Goal: Transaction & Acquisition: Register for event/course

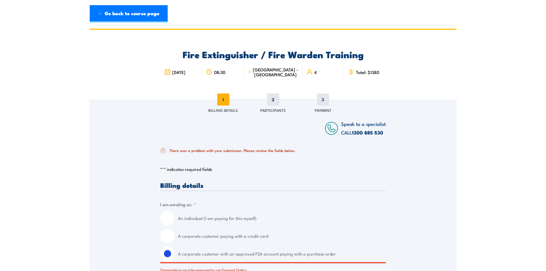
click at [168, 216] on input "An individual (I am paying for this myself)" at bounding box center [167, 218] width 14 height 14
radio input "true"
radio input "false"
click at [168, 252] on input "A corporate customer with an approved FSA account paying with a purchase order" at bounding box center [167, 254] width 14 height 14
radio input "true"
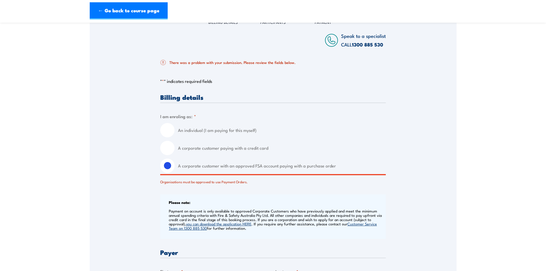
scroll to position [57, 0]
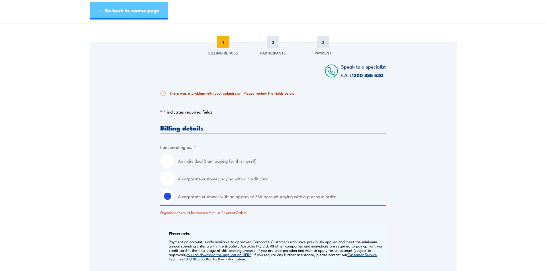
drag, startPoint x: 102, startPoint y: 9, endPoint x: 105, endPoint y: 11, distance: 3.5
click at [102, 9] on link "← Go back to course page" at bounding box center [129, 10] width 78 height 17
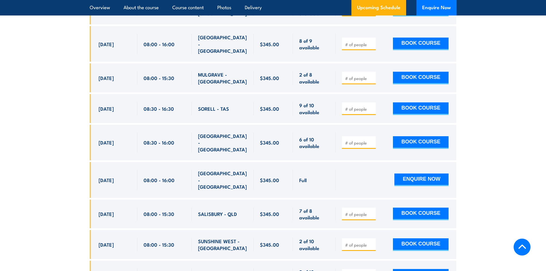
scroll to position [1143, 0]
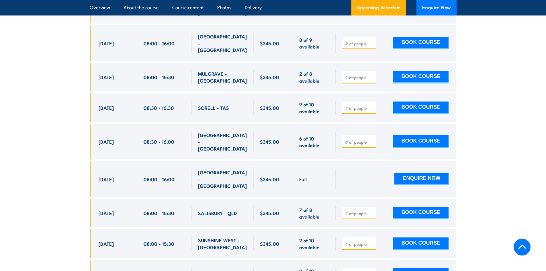
click at [354, 139] on input "number" at bounding box center [359, 142] width 29 height 6
type input "3"
type input "4"
click at [406, 135] on button "BOOK COURSE" at bounding box center [421, 141] width 56 height 13
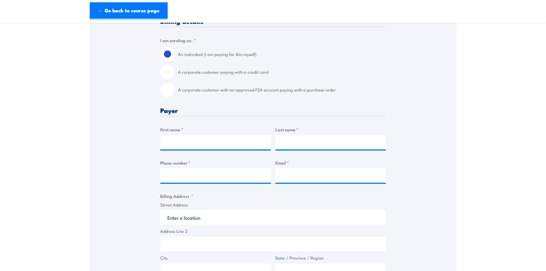
scroll to position [143, 0]
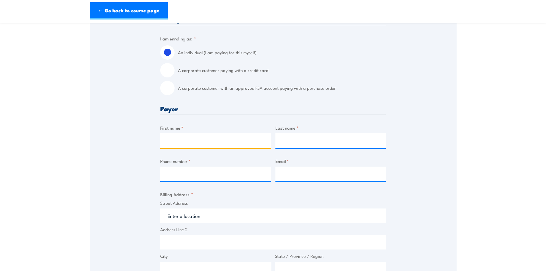
click at [186, 141] on input "First name *" at bounding box center [215, 140] width 111 height 14
type input "[PERSON_NAME]"
type input "Al-Ekhtiyar"
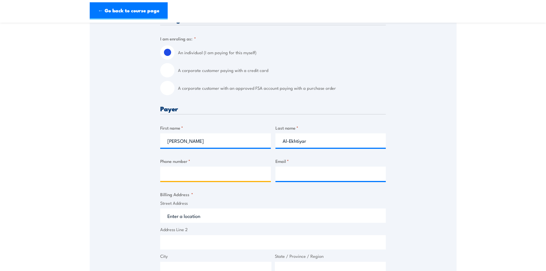
type input "98349443"
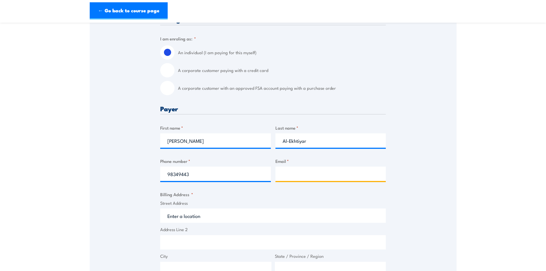
type input "[EMAIL_ADDRESS][DOMAIN_NAME]"
click at [172, 90] on input "A corporate customer with an approved FSA account paying with a purchase order" at bounding box center [167, 88] width 14 height 14
radio input "true"
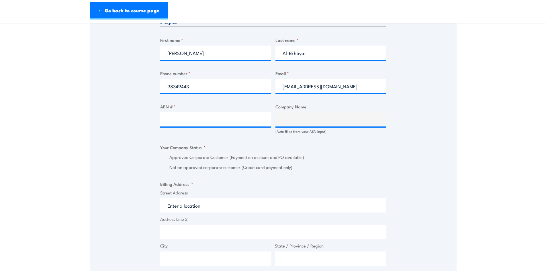
scroll to position [287, 0]
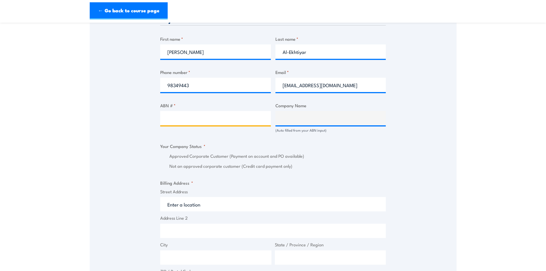
click at [172, 116] on input "ABN # *" at bounding box center [215, 118] width 111 height 14
click at [170, 121] on input "ABN # *" at bounding box center [215, 118] width 111 height 14
paste input "ABN 21 096 511 376"
click at [178, 120] on input "ABN 21 096 511 376" at bounding box center [215, 118] width 111 height 14
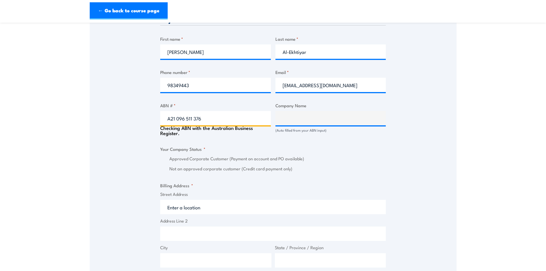
type input "21 096 511 376"
type input "WESTLINK (SERVICES) PTY LIMITED"
radio input "true"
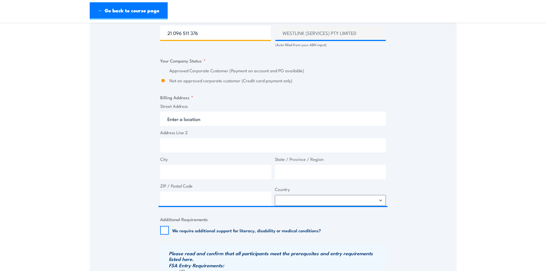
scroll to position [373, 0]
type input "21 096 511 376"
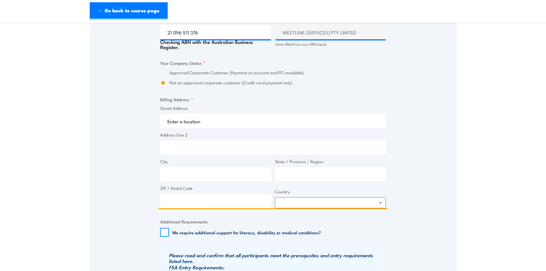
click at [206, 117] on input "Street Address" at bounding box center [273, 121] width 226 height 14
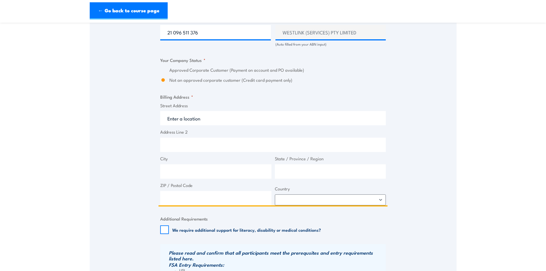
click at [204, 120] on input "Street Address" at bounding box center [273, 118] width 226 height 14
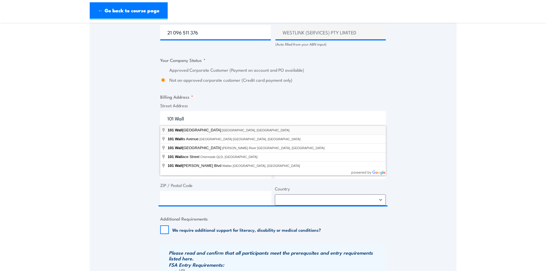
type input "[STREET_ADDRESS]"
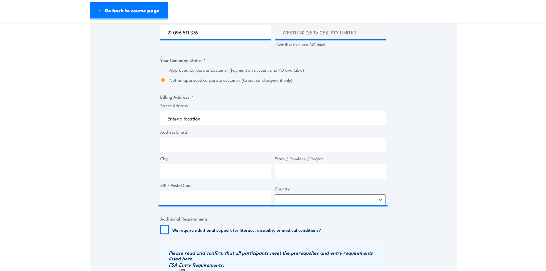
type input "[STREET_ADDRESS]"
type input "[GEOGRAPHIC_DATA]"
type input "2766"
select select "[GEOGRAPHIC_DATA]"
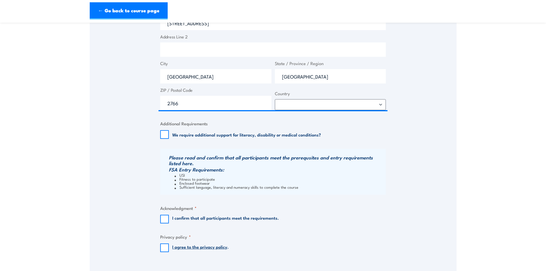
scroll to position [516, 0]
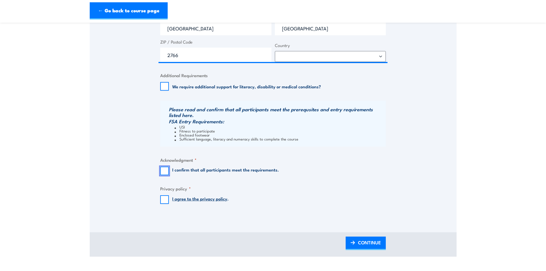
click at [163, 173] on input "I confirm that all participants meet the requirements." at bounding box center [164, 171] width 9 height 9
checkbox input "true"
click at [163, 200] on input "I agree to the privacy policy ." at bounding box center [164, 199] width 9 height 9
checkbox input "true"
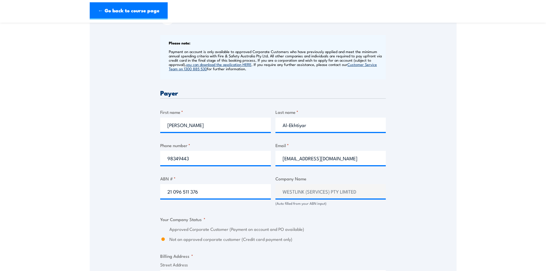
scroll to position [201, 0]
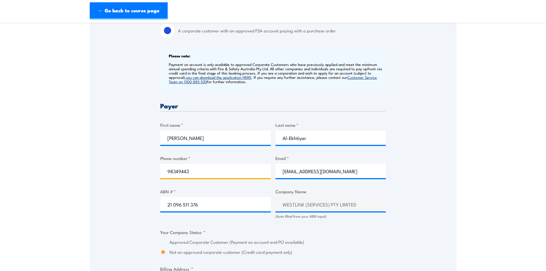
drag, startPoint x: 194, startPoint y: 172, endPoint x: 163, endPoint y: 168, distance: 31.8
click at [163, 168] on input "98349443" at bounding box center [215, 171] width 111 height 14
type input "0419129616"
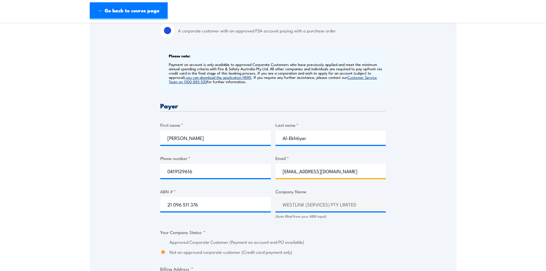
click at [341, 172] on input "[EMAIL_ADDRESS][DOMAIN_NAME]" at bounding box center [331, 171] width 111 height 14
drag, startPoint x: 334, startPoint y: 172, endPoint x: 266, endPoint y: 167, distance: 67.6
click at [266, 167] on div "Billing details I am enroling as: * An individual (I am paying for this myself)…" at bounding box center [273, 244] width 226 height 571
type input "E"
type input "[EMAIL_ADDRESS][DOMAIN_NAME]"
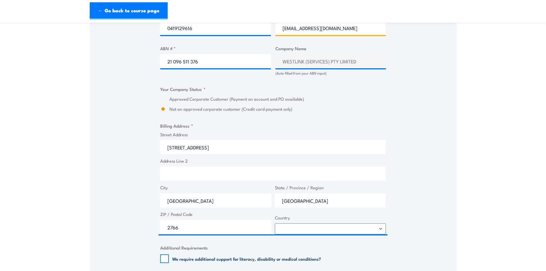
scroll to position [344, 0]
